Goal: Transaction & Acquisition: Purchase product/service

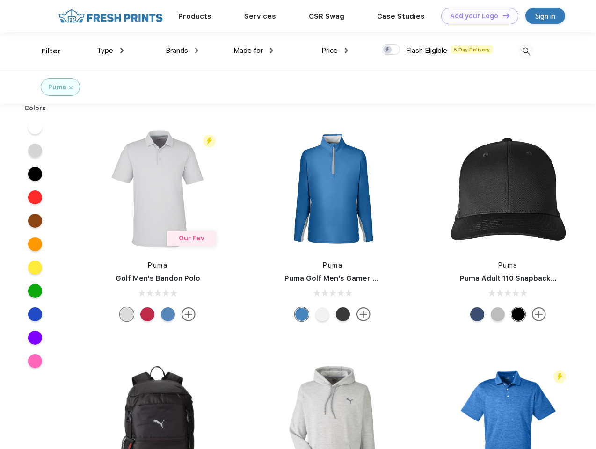
scroll to position [0, 0]
click at [476, 16] on link "Add your Logo Design Tool" at bounding box center [479, 16] width 77 height 16
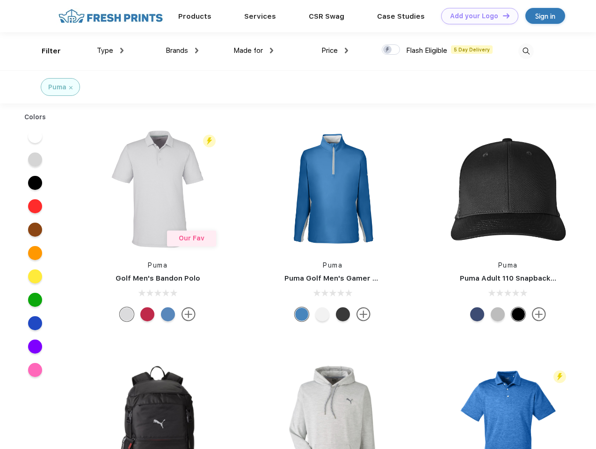
click at [0, 0] on div "Design Tool" at bounding box center [0, 0] width 0 height 0
click at [502, 15] on link "Add your Logo Design Tool" at bounding box center [479, 16] width 77 height 16
click at [45, 51] on div "Filter" at bounding box center [51, 51] width 19 height 11
click at [110, 51] on span "Type" at bounding box center [105, 50] width 16 height 8
click at [182, 51] on span "Brands" at bounding box center [177, 50] width 22 height 8
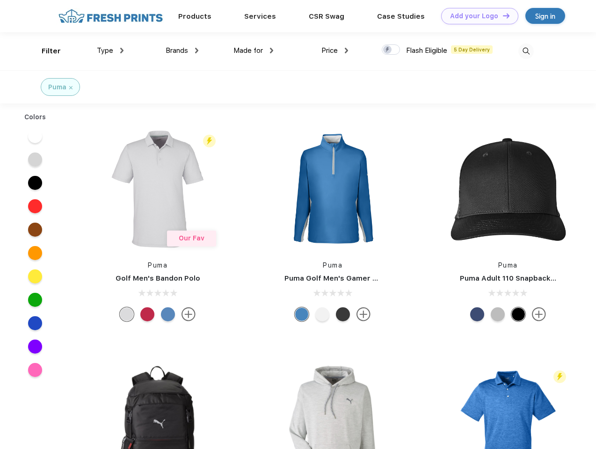
click at [253, 51] on span "Made for" at bounding box center [247, 50] width 29 height 8
click at [335, 51] on span "Price" at bounding box center [329, 50] width 16 height 8
click at [391, 50] on div at bounding box center [391, 49] width 18 height 10
click at [388, 50] on input "checkbox" at bounding box center [385, 47] width 6 height 6
click at [526, 51] on img at bounding box center [525, 50] width 15 height 15
